Goal: Check status: Check status

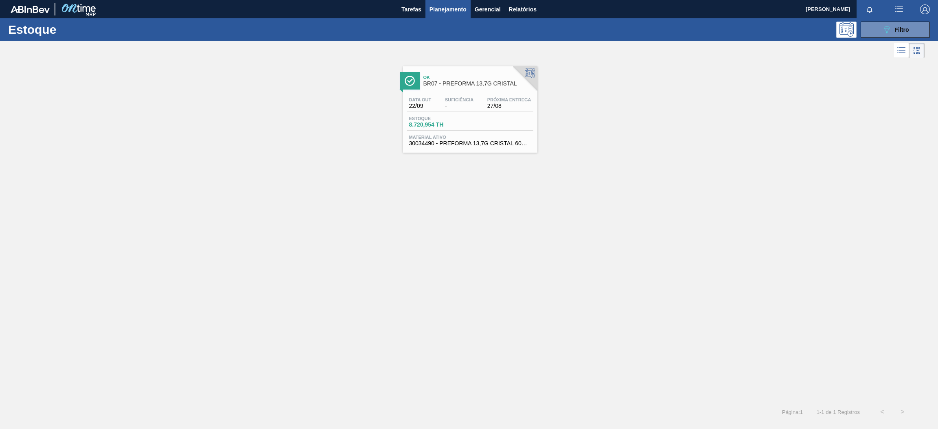
click at [901, 21] on div "Estoque 089F7B8B-B2A5-4AFE-B5C0-19BA573D28AC Filtro" at bounding box center [469, 29] width 938 height 22
click at [899, 29] on span "Filtro" at bounding box center [902, 29] width 14 height 7
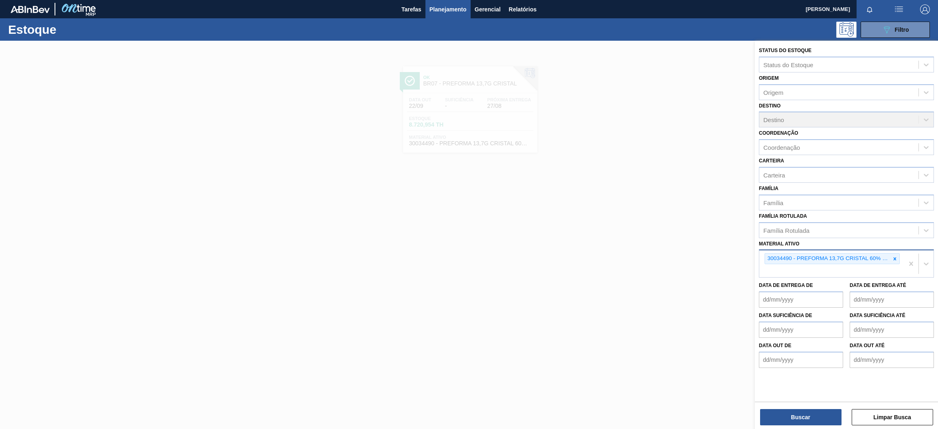
click at [897, 257] on div at bounding box center [894, 259] width 9 height 10
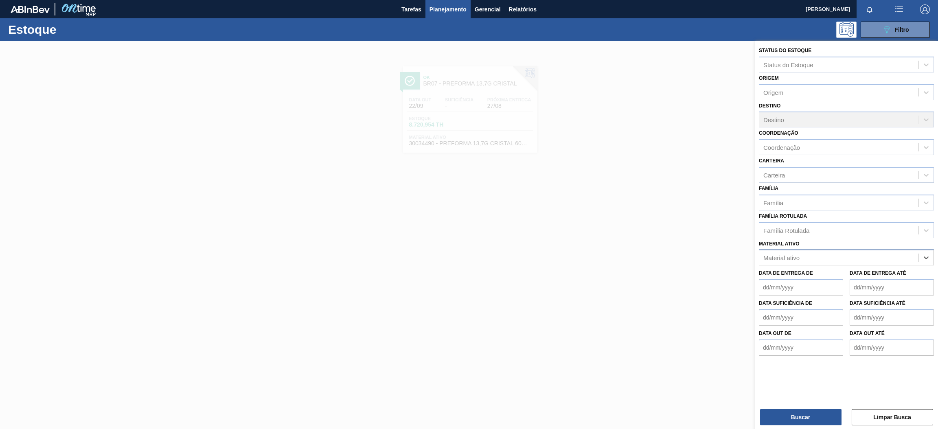
click at [797, 254] on div "Material ativo" at bounding box center [781, 257] width 36 height 7
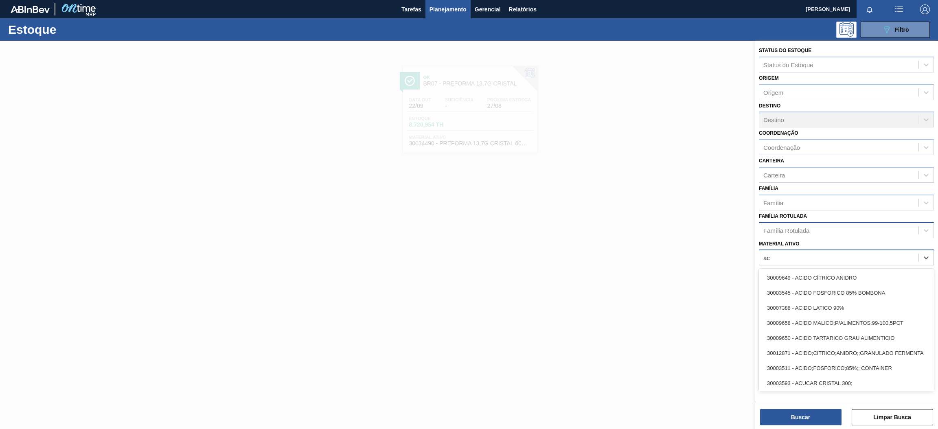
type ativo "a"
type ativo "30003513"
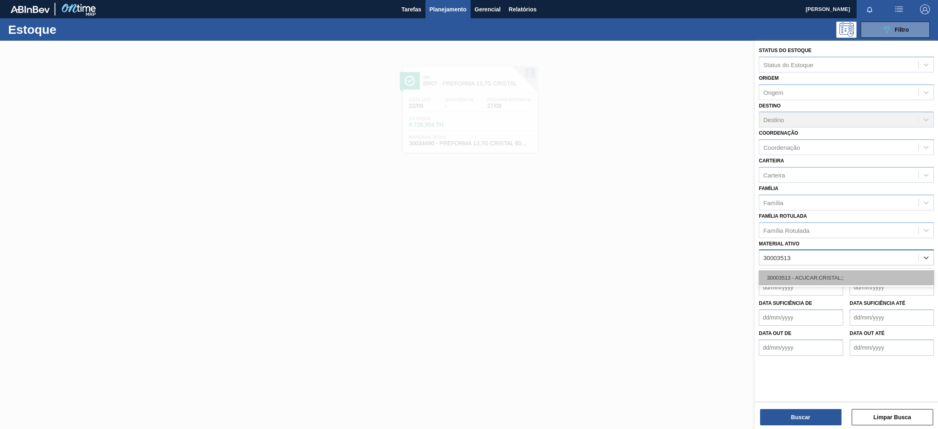
click at [785, 272] on div "30003513 - ACUCAR;CRISTAL;;" at bounding box center [846, 277] width 175 height 15
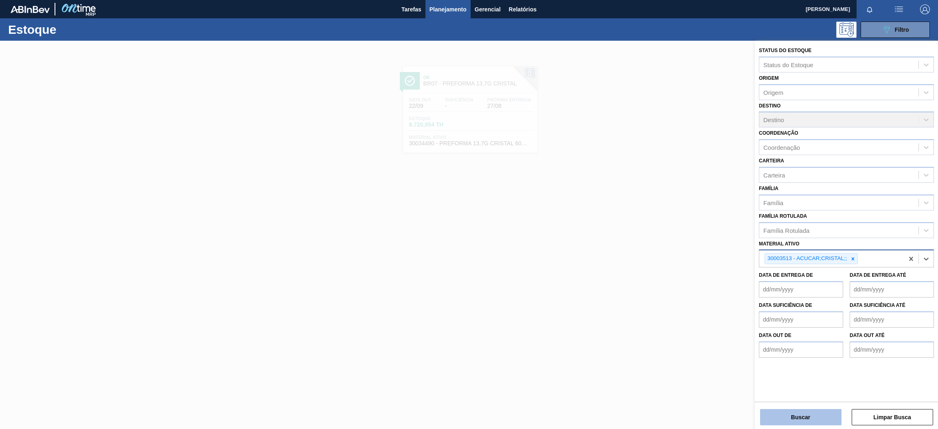
click at [791, 420] on button "Buscar" at bounding box center [800, 417] width 81 height 16
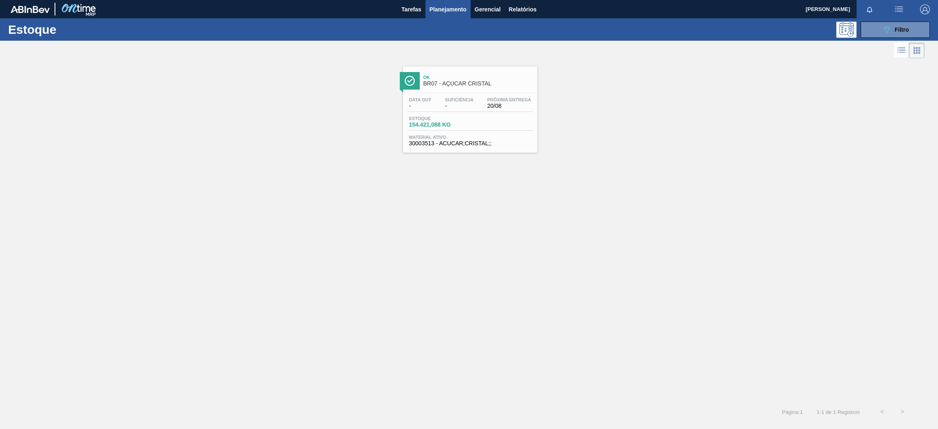
click at [458, 75] on span "Ok" at bounding box center [478, 77] width 110 height 5
